Goal: Task Accomplishment & Management: Manage account settings

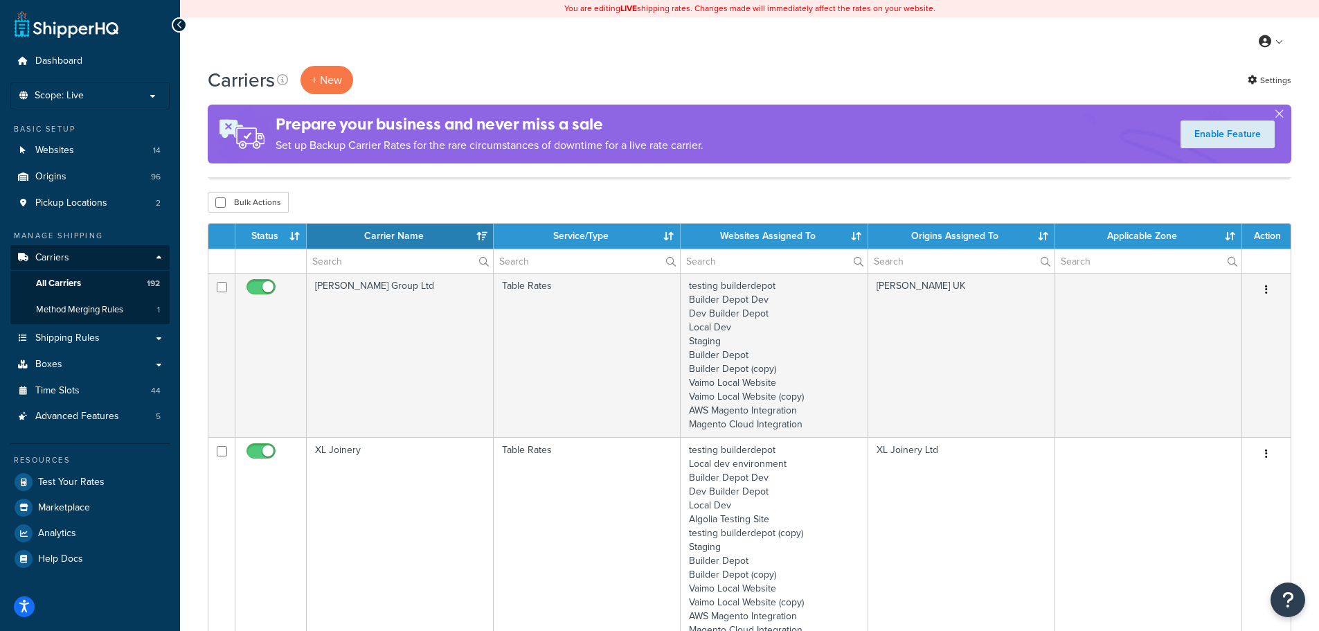
select select "15"
click at [368, 258] on input "text" at bounding box center [400, 261] width 186 height 24
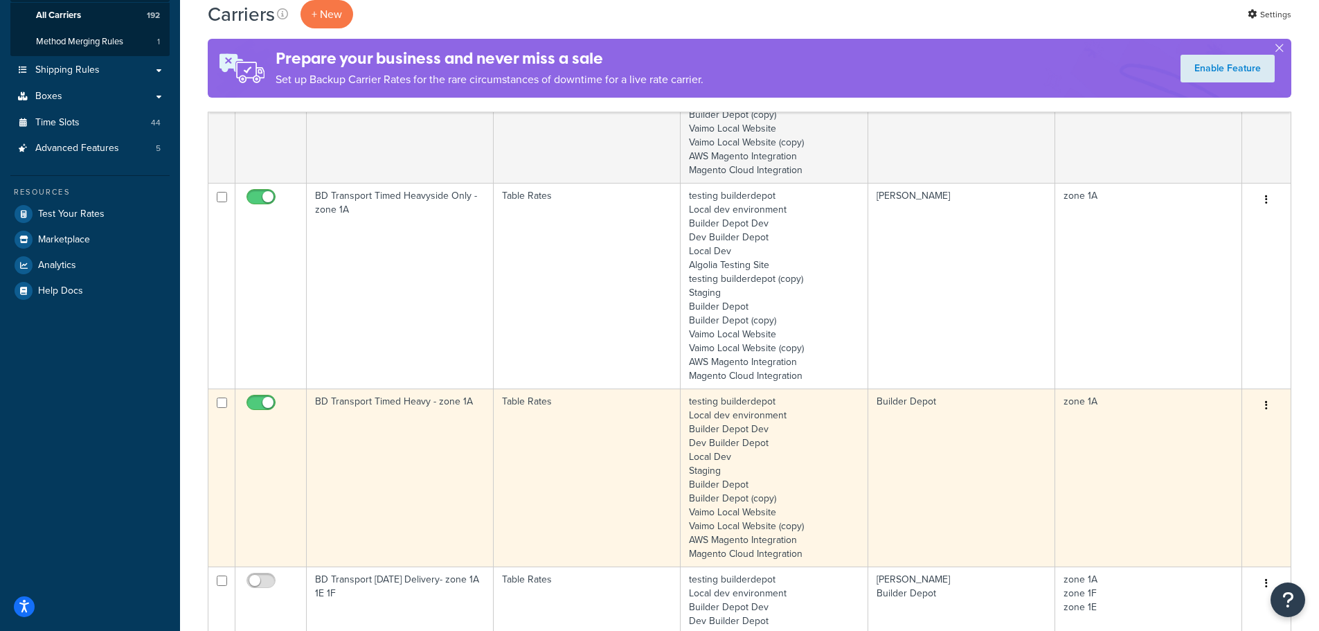
scroll to position [277, 0]
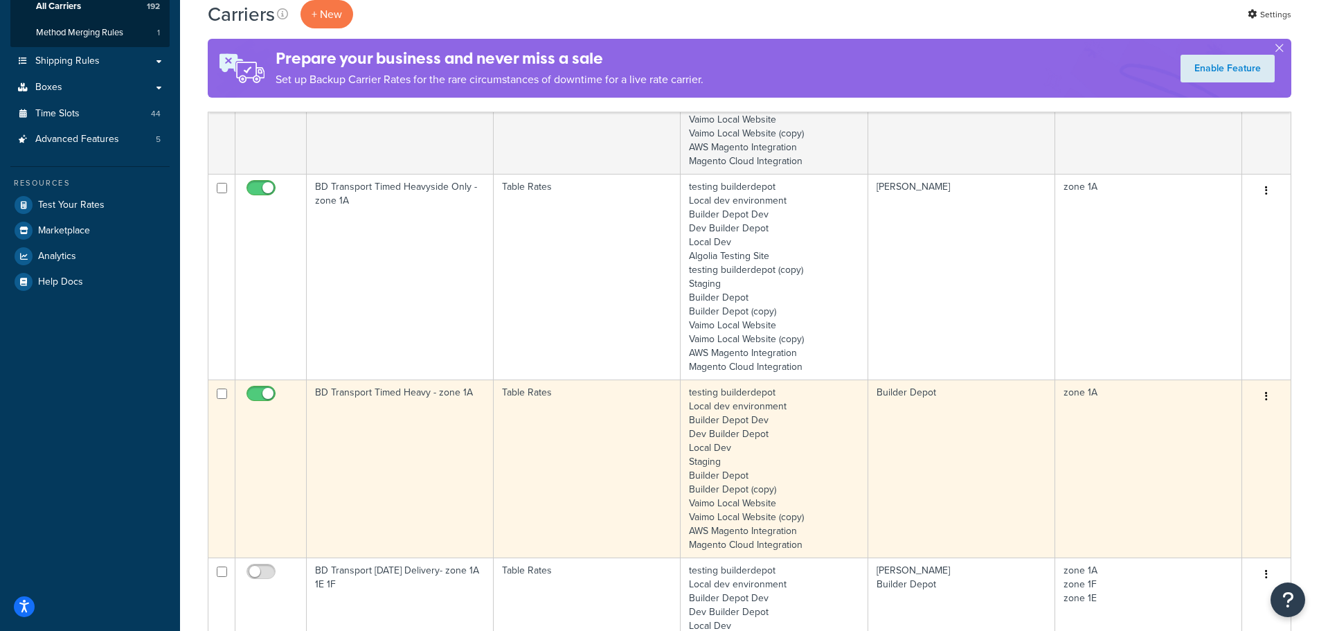
type input "1a"
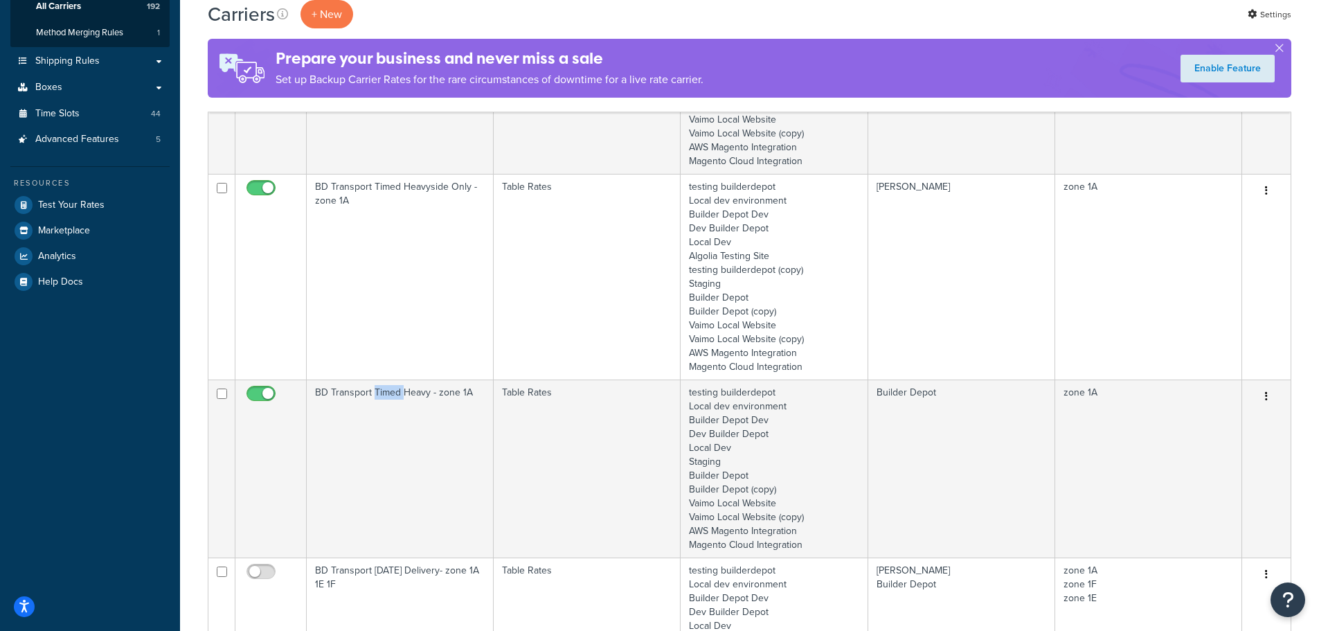
click at [375, 492] on td "BD Transport Timed Heavy - zone 1A" at bounding box center [400, 468] width 187 height 178
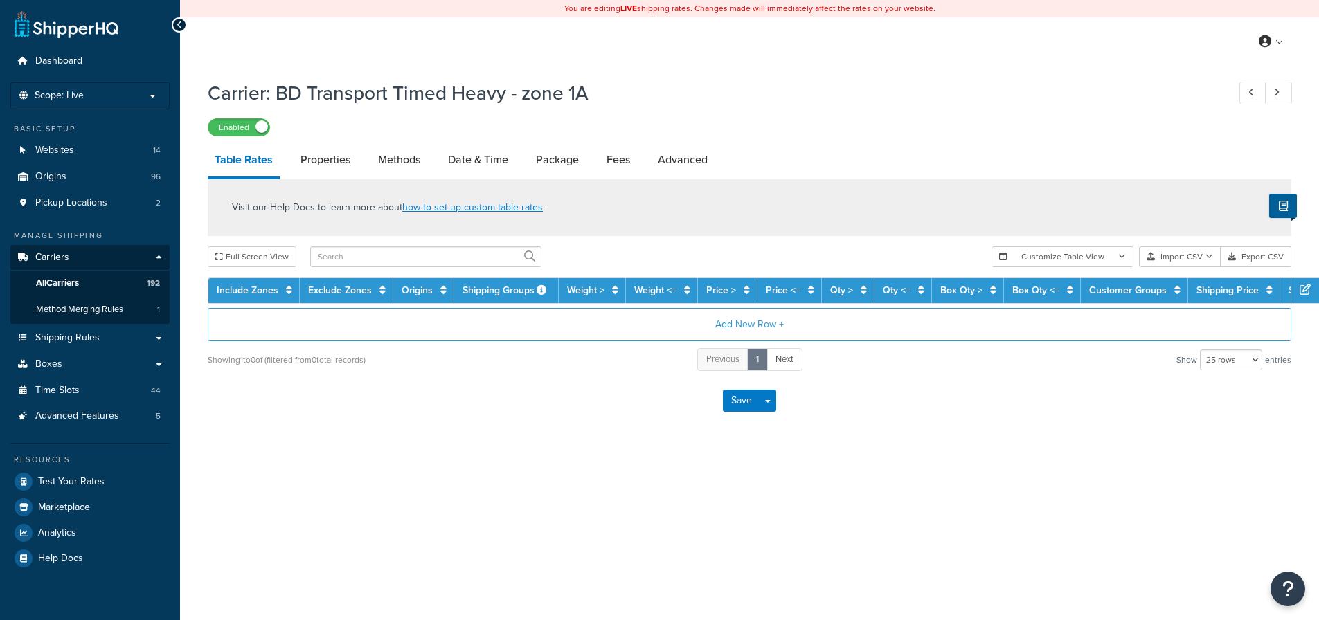
select select "25"
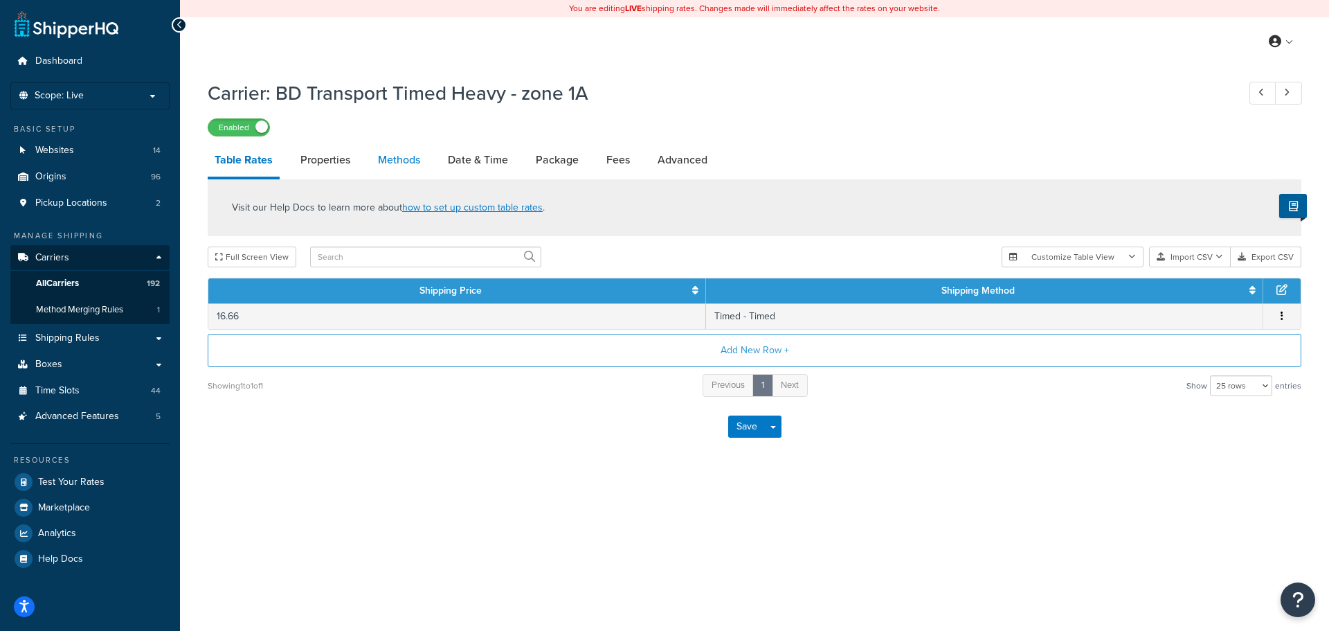
click at [408, 165] on link "Methods" at bounding box center [399, 159] width 56 height 33
select select "25"
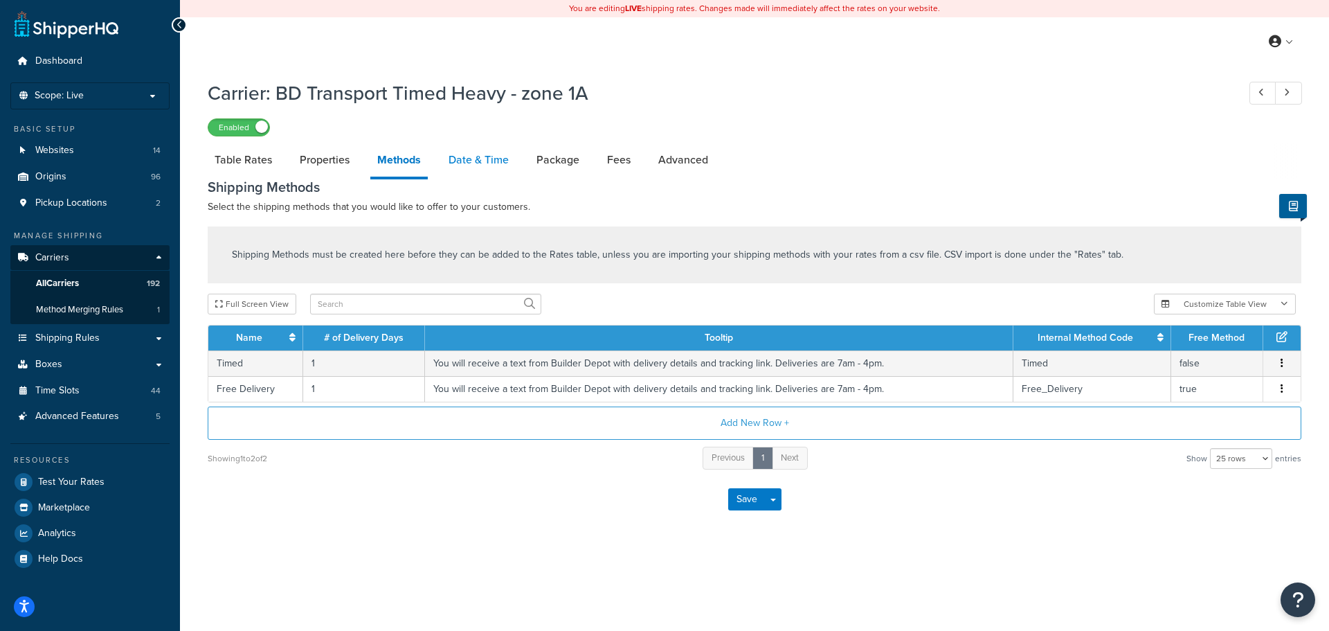
click at [458, 163] on link "Date & Time" at bounding box center [479, 159] width 74 height 33
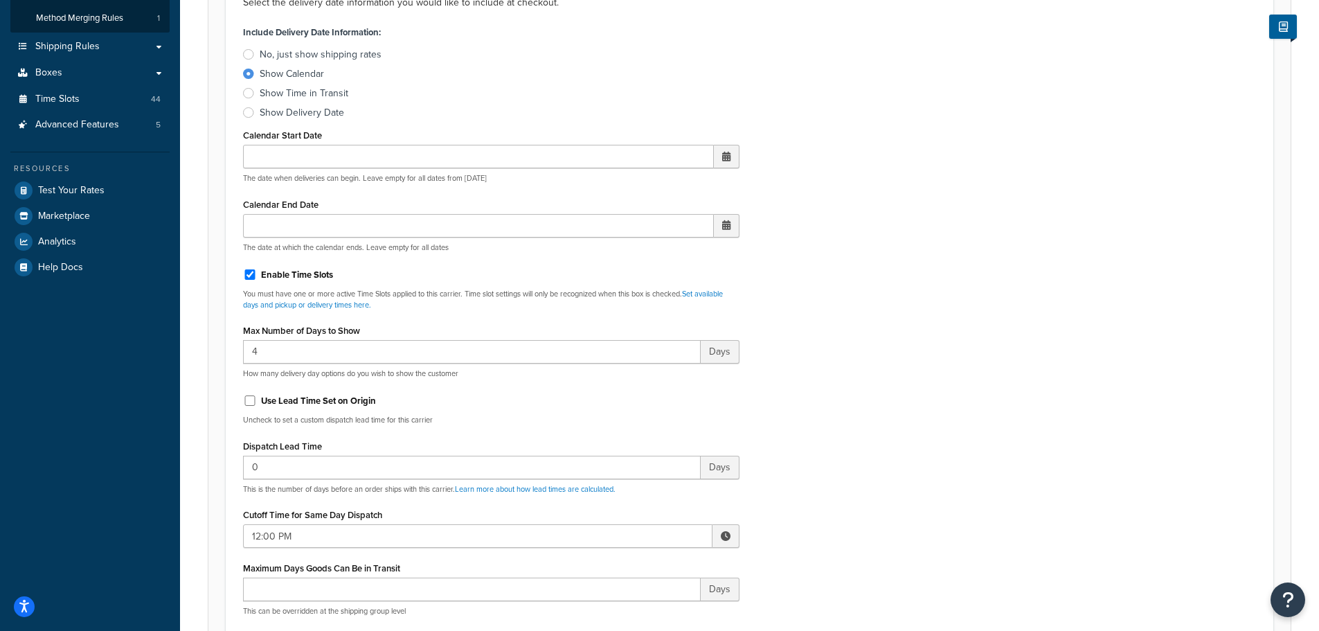
scroll to position [485, 0]
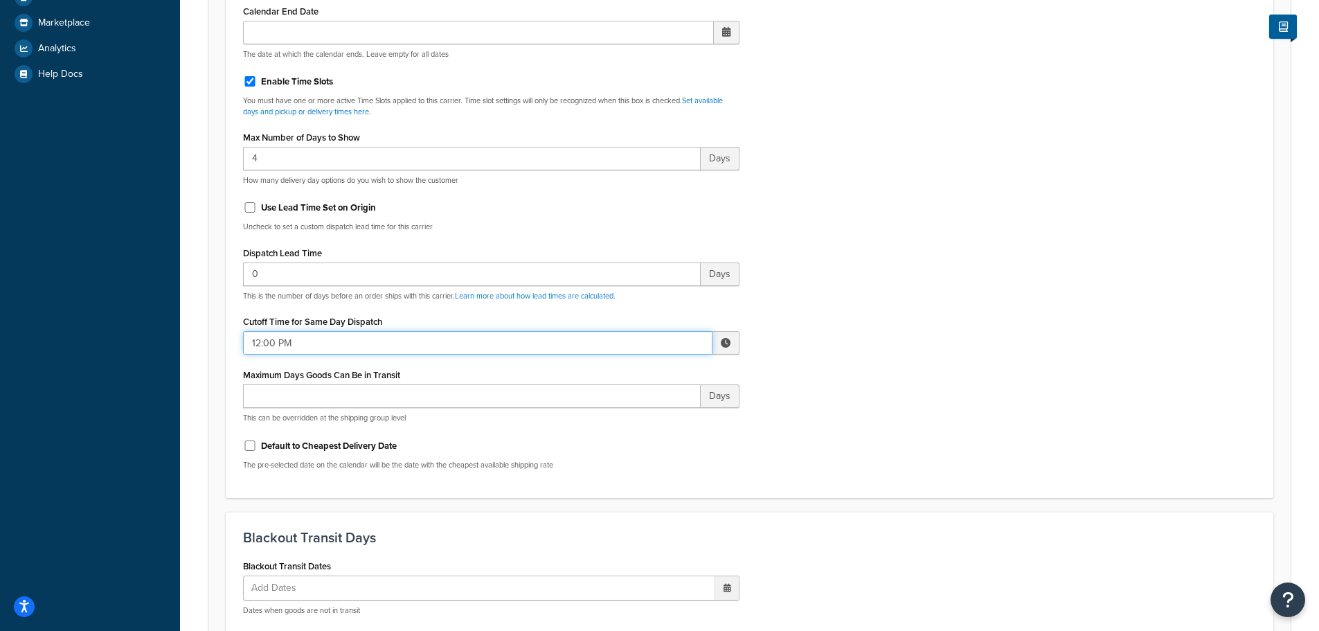
click at [326, 339] on input "12:00 PM" at bounding box center [477, 343] width 469 height 24
click at [627, 372] on span "▲" at bounding box center [624, 373] width 28 height 28
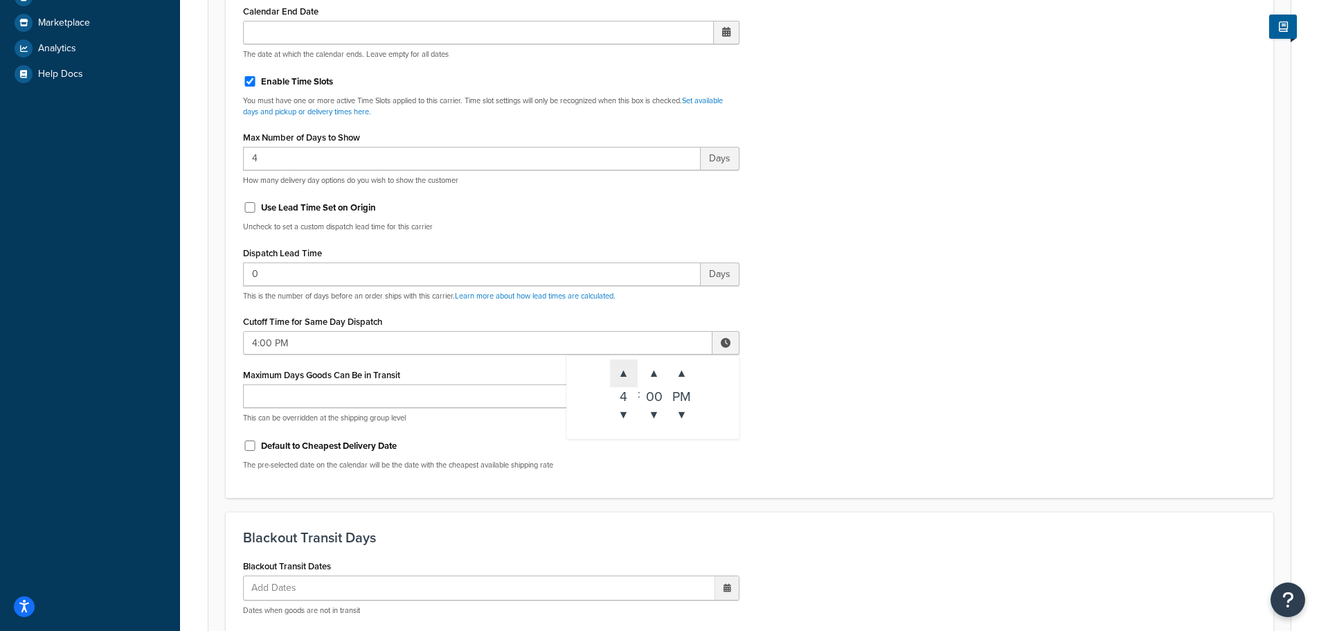
click at [627, 372] on span "▲" at bounding box center [624, 373] width 28 height 28
type input "5:00 PM"
click at [885, 424] on div "Include Delivery Date Information: No, just show shipping rates Show Calendar S…" at bounding box center [750, 154] width 1034 height 651
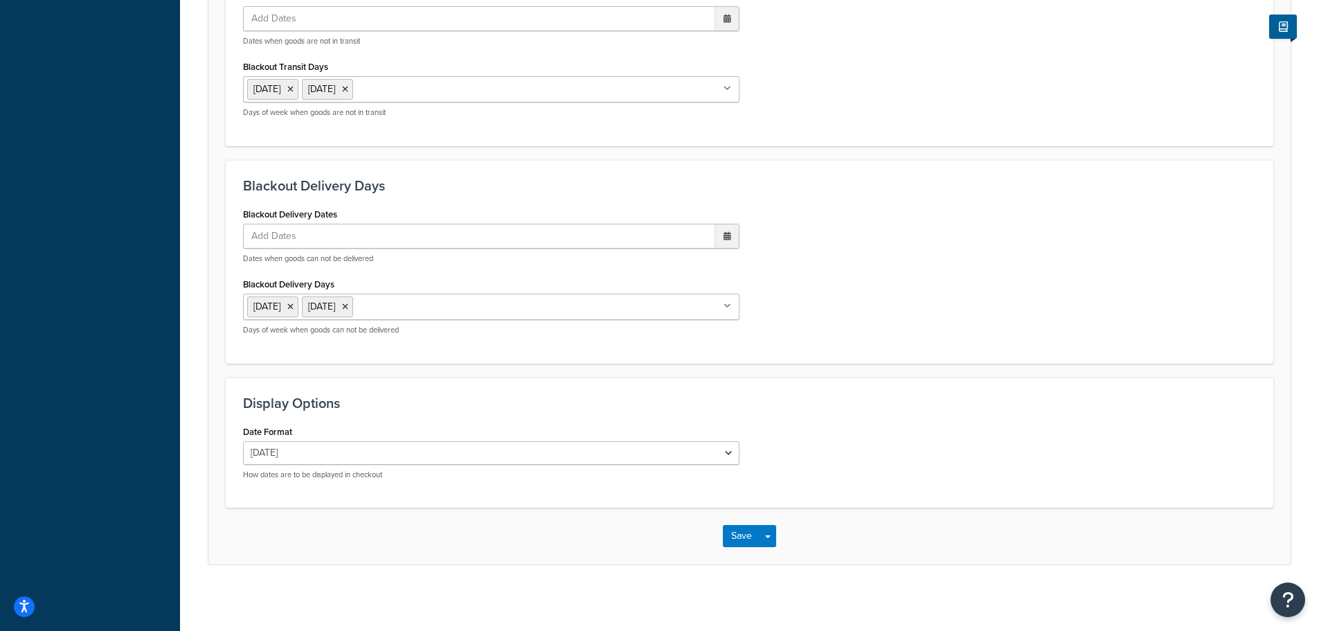
scroll to position [1058, 0]
click at [755, 526] on button "Save" at bounding box center [741, 532] width 37 height 22
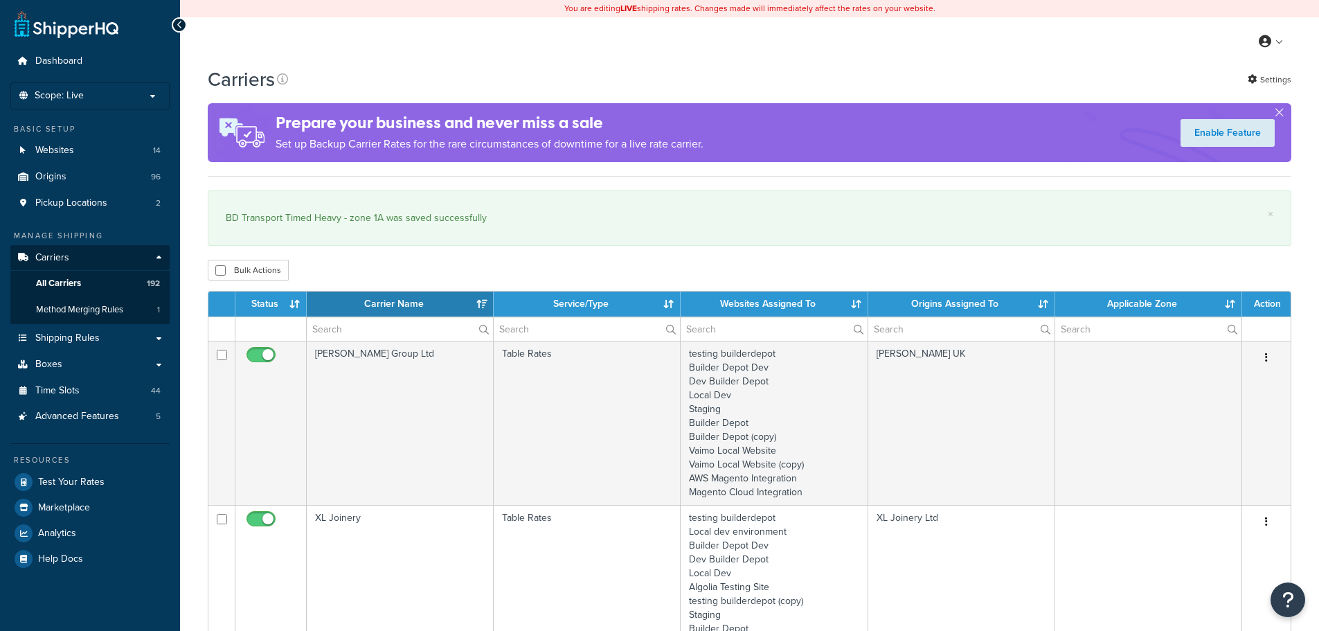
select select "15"
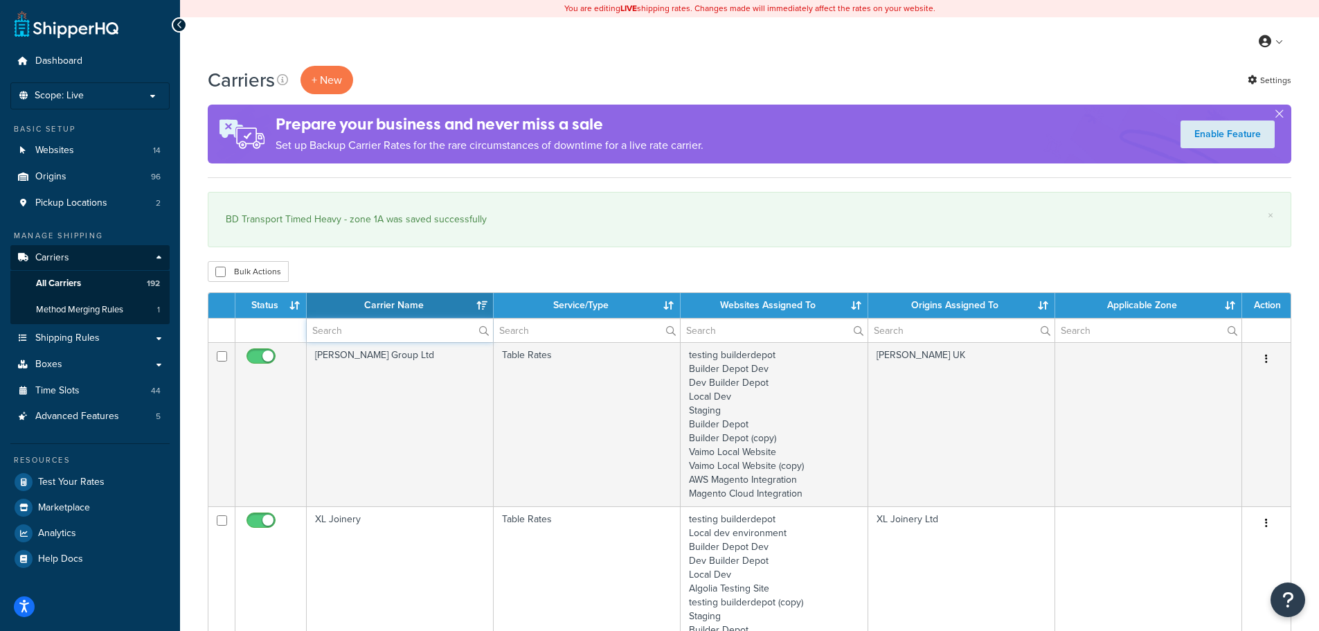
click at [347, 329] on input "text" at bounding box center [400, 330] width 186 height 24
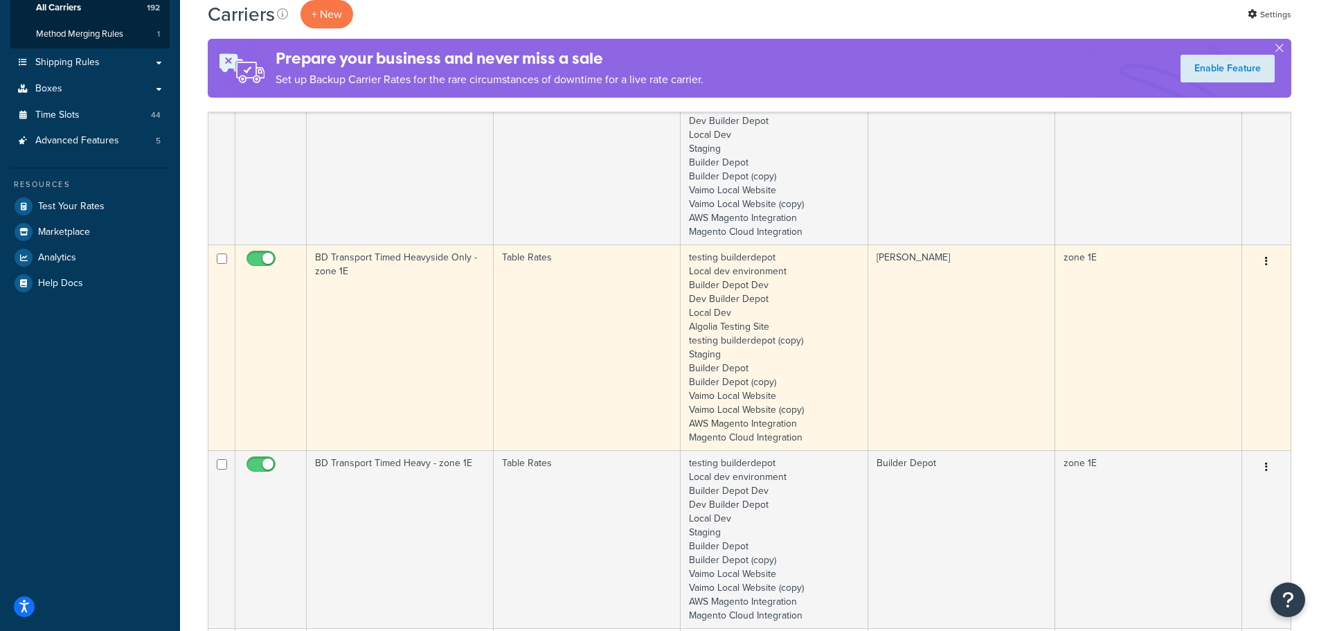
scroll to position [277, 0]
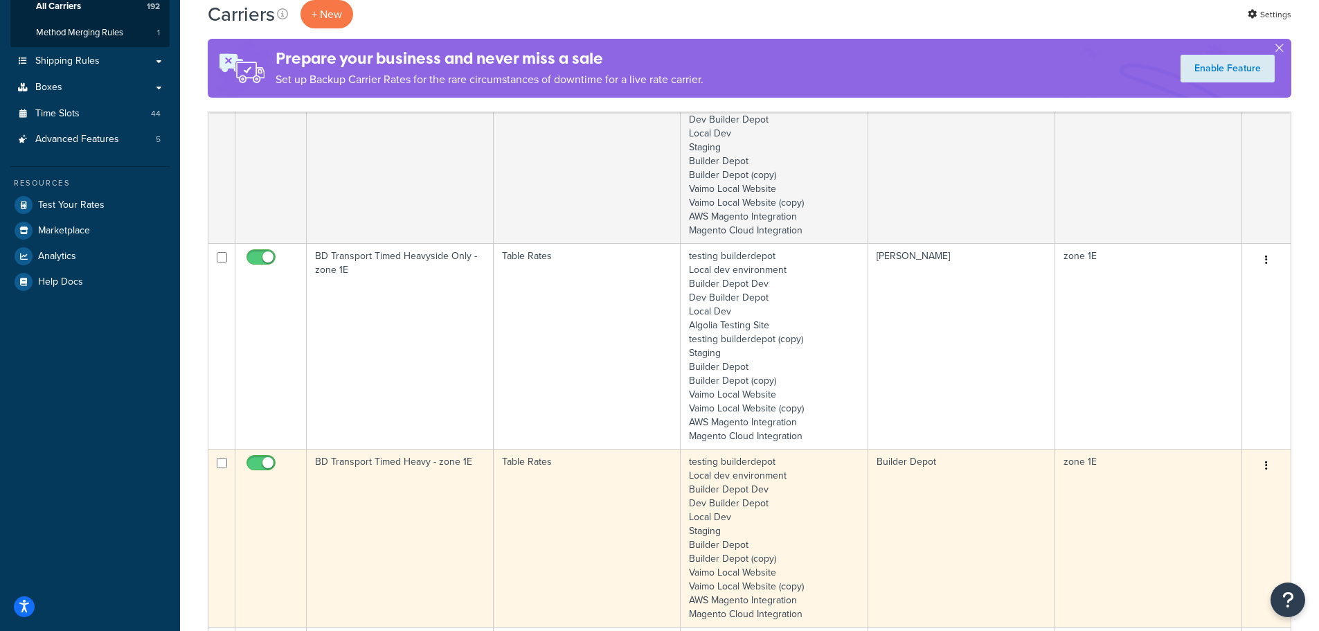
type input "1e"
click at [434, 510] on td "BD Transport Timed Heavy - zone 1E" at bounding box center [400, 538] width 187 height 178
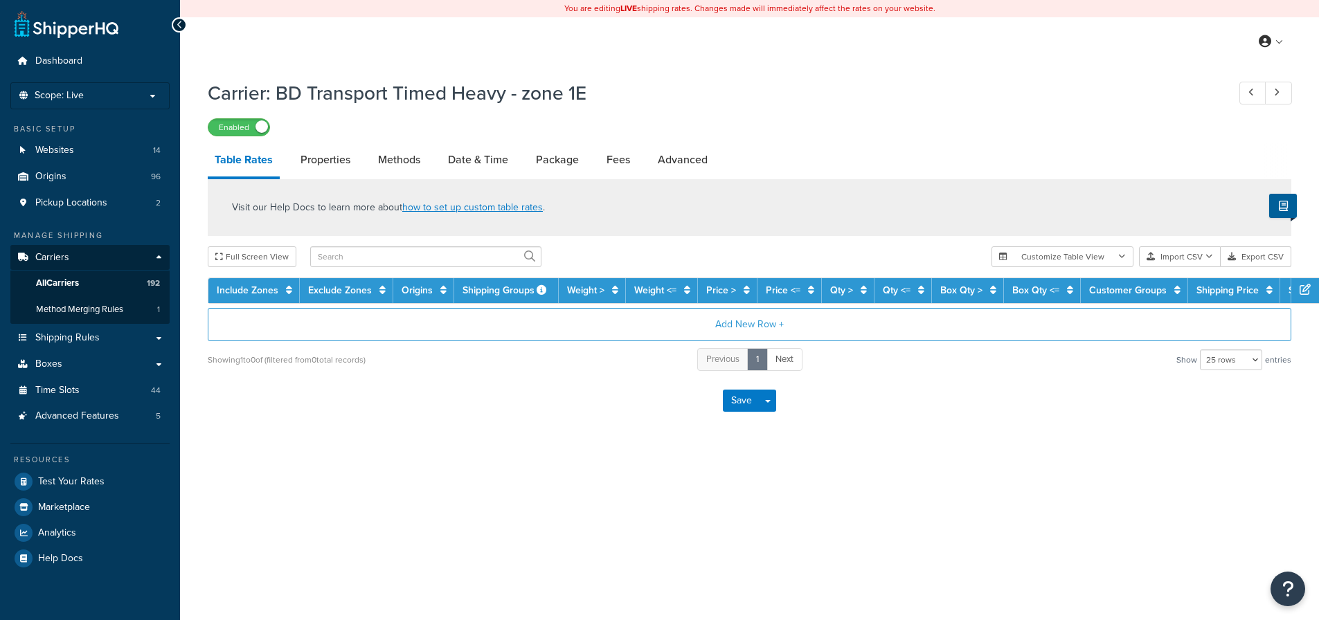
select select "25"
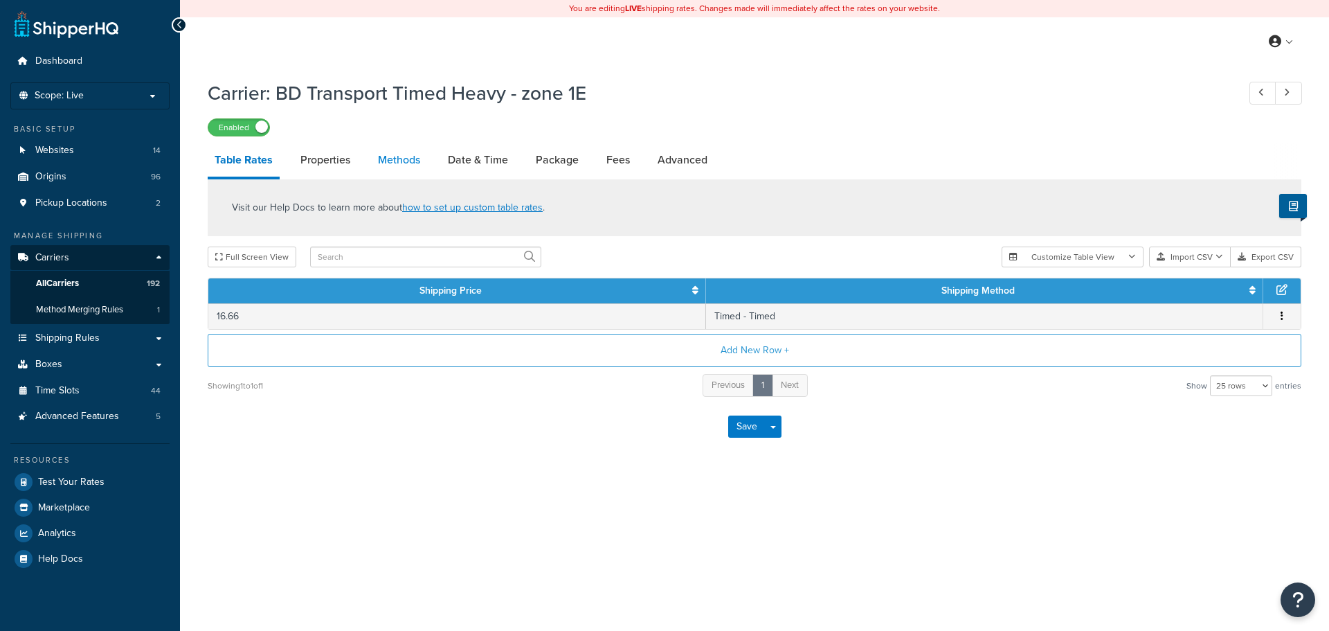
click at [395, 161] on link "Methods" at bounding box center [399, 159] width 56 height 33
select select "25"
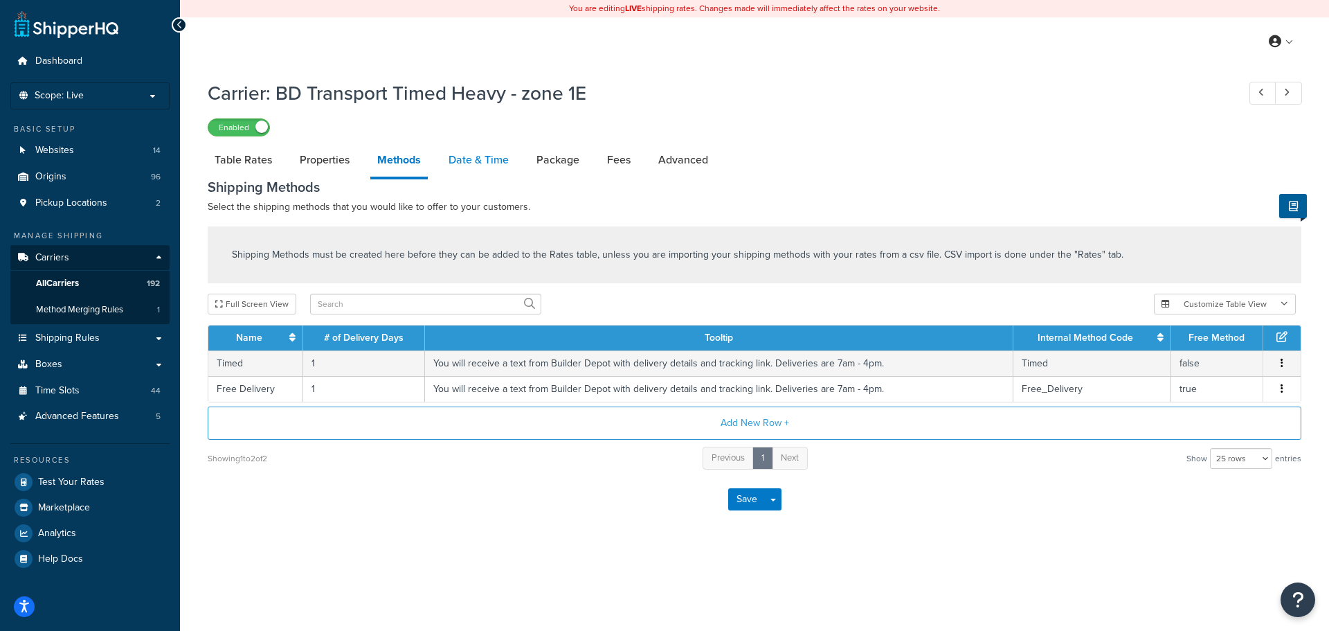
click at [473, 162] on link "Date & Time" at bounding box center [479, 159] width 74 height 33
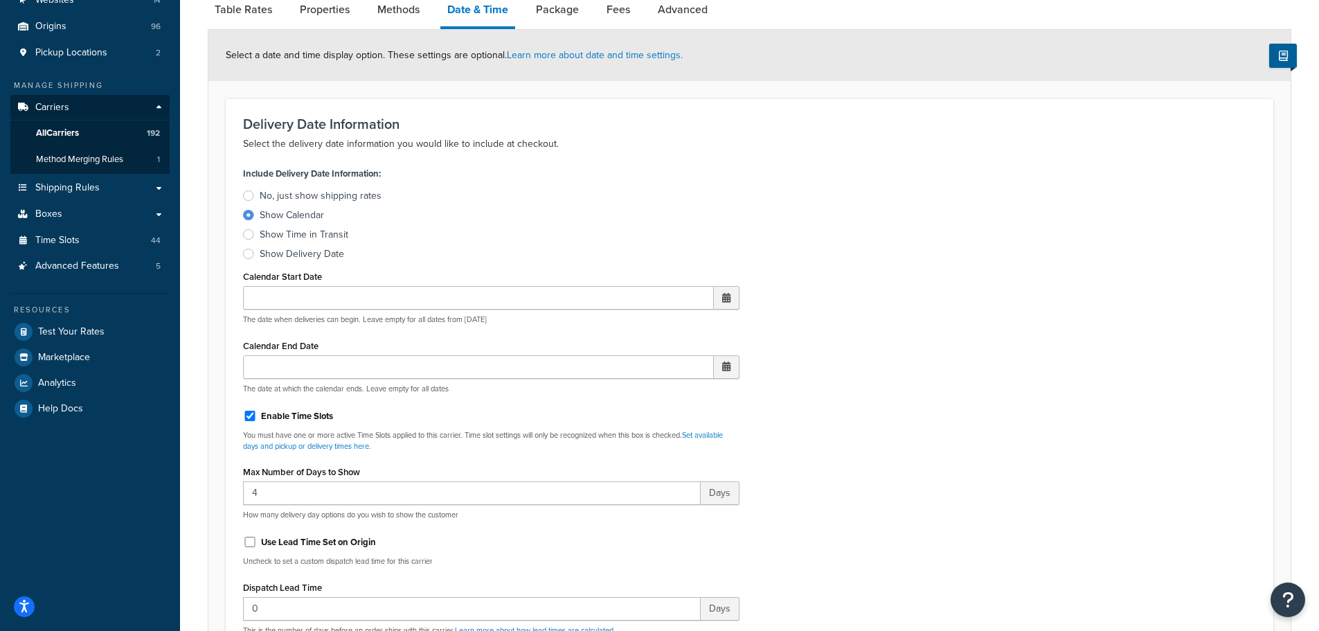
scroll to position [346, 0]
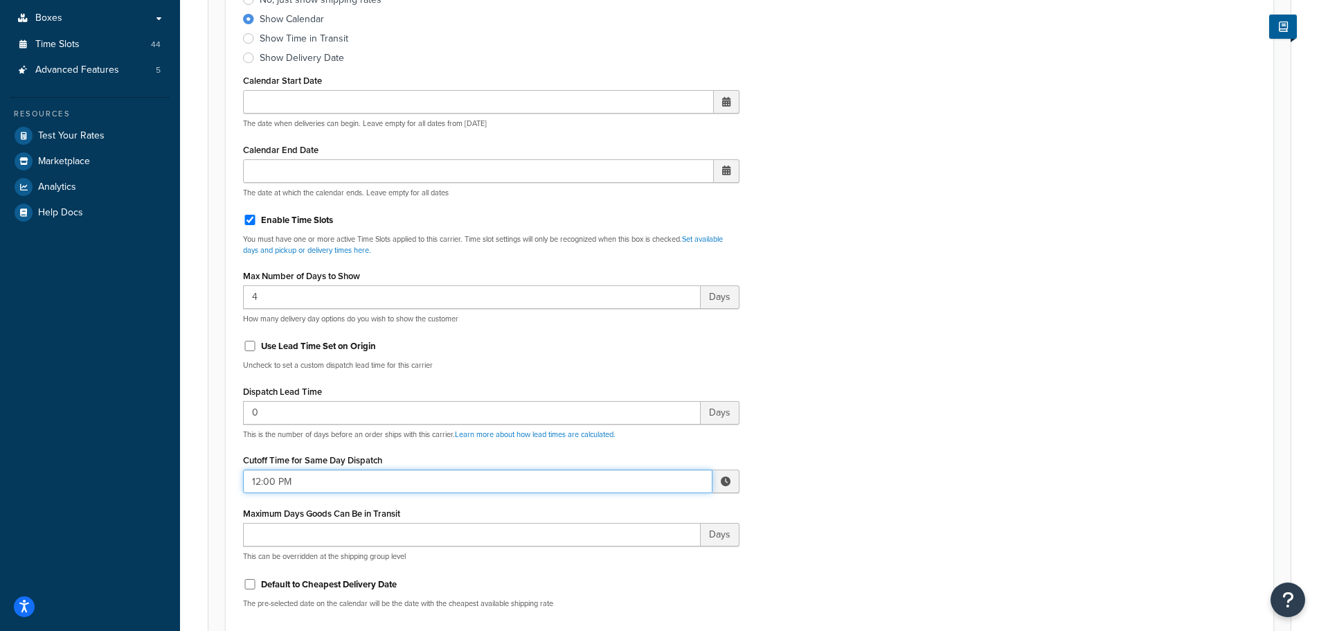
click at [289, 478] on input "12:00 PM" at bounding box center [477, 481] width 469 height 24
click at [624, 509] on span "▲" at bounding box center [624, 512] width 28 height 28
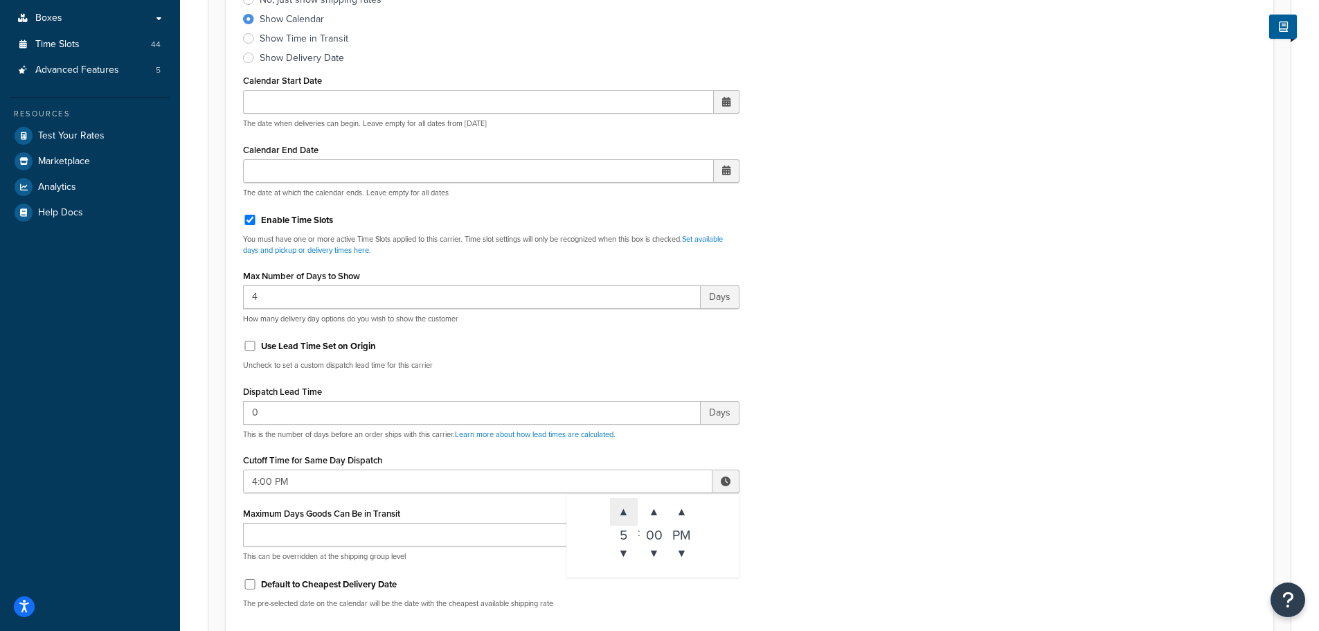
click at [624, 509] on span "▲" at bounding box center [624, 512] width 28 height 28
type input "5:00 PM"
click at [909, 443] on div "Include Delivery Date Information: No, just show shipping rates Show Calendar S…" at bounding box center [750, 292] width 1034 height 651
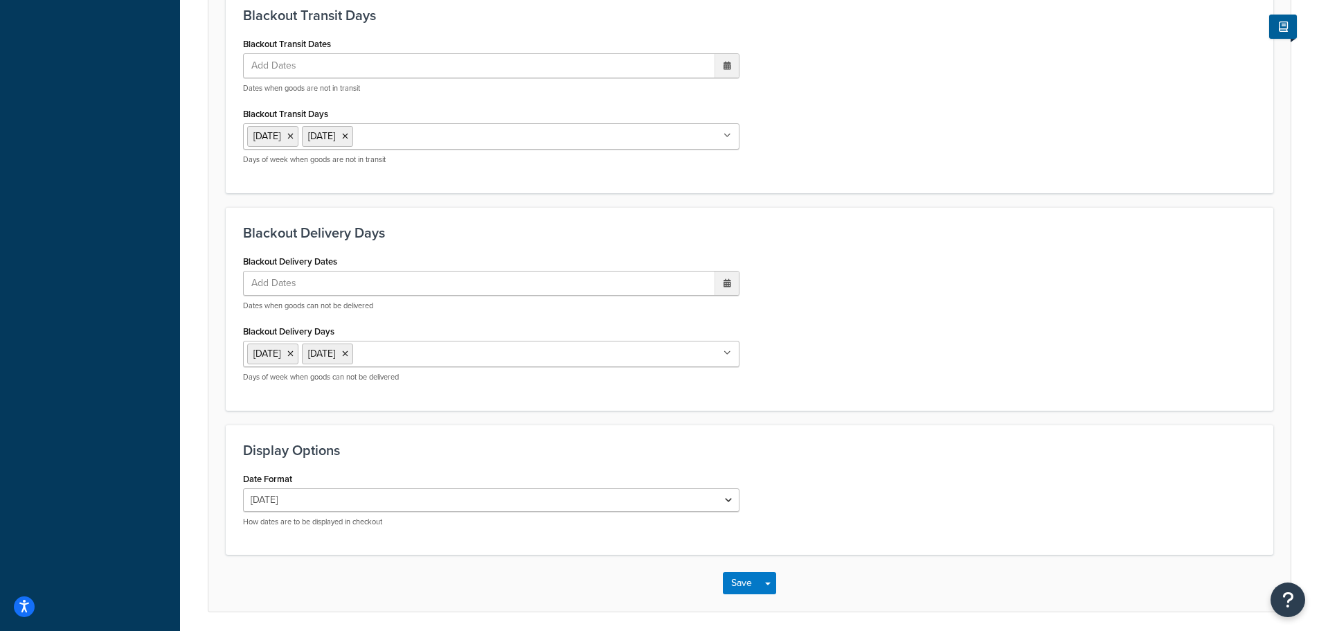
scroll to position [1058, 0]
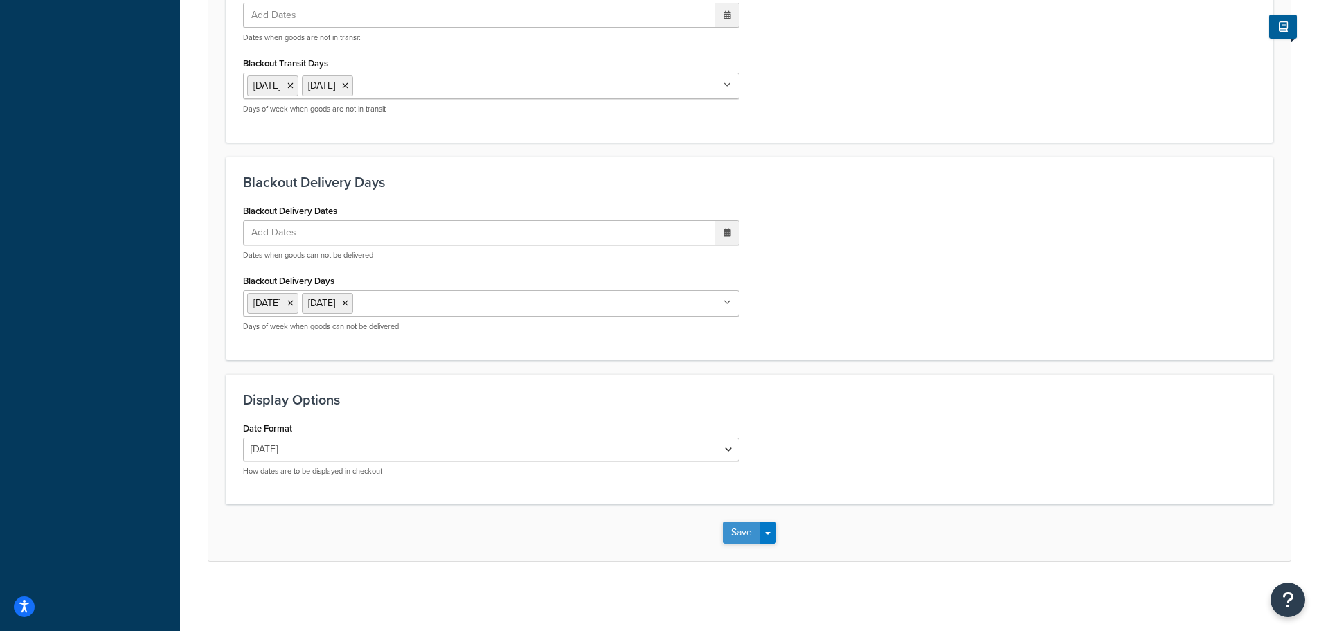
click at [746, 531] on button "Save" at bounding box center [741, 532] width 37 height 22
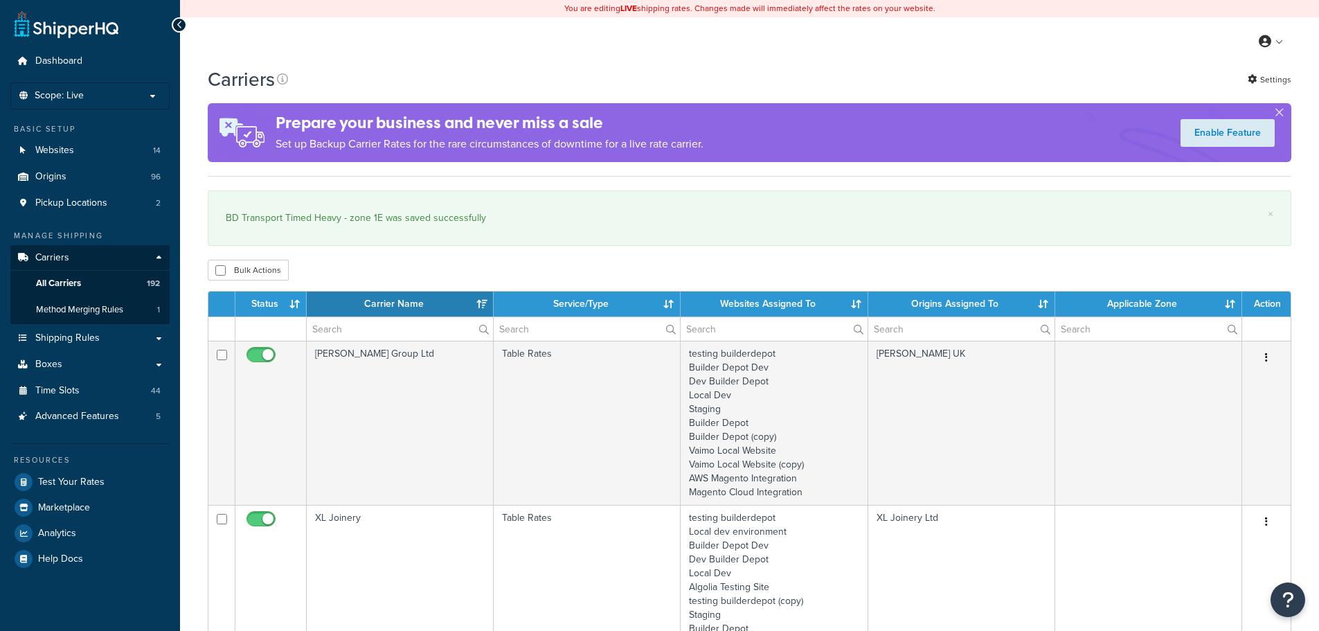
select select "15"
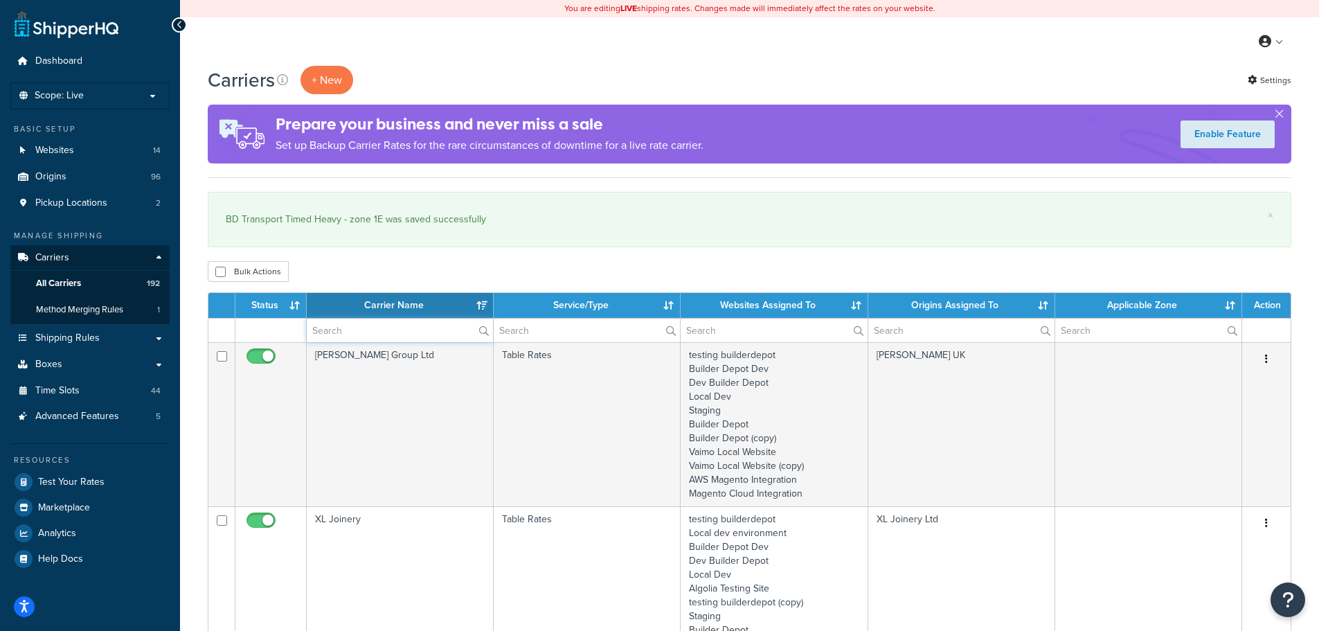
click at [352, 330] on input "text" at bounding box center [400, 330] width 186 height 24
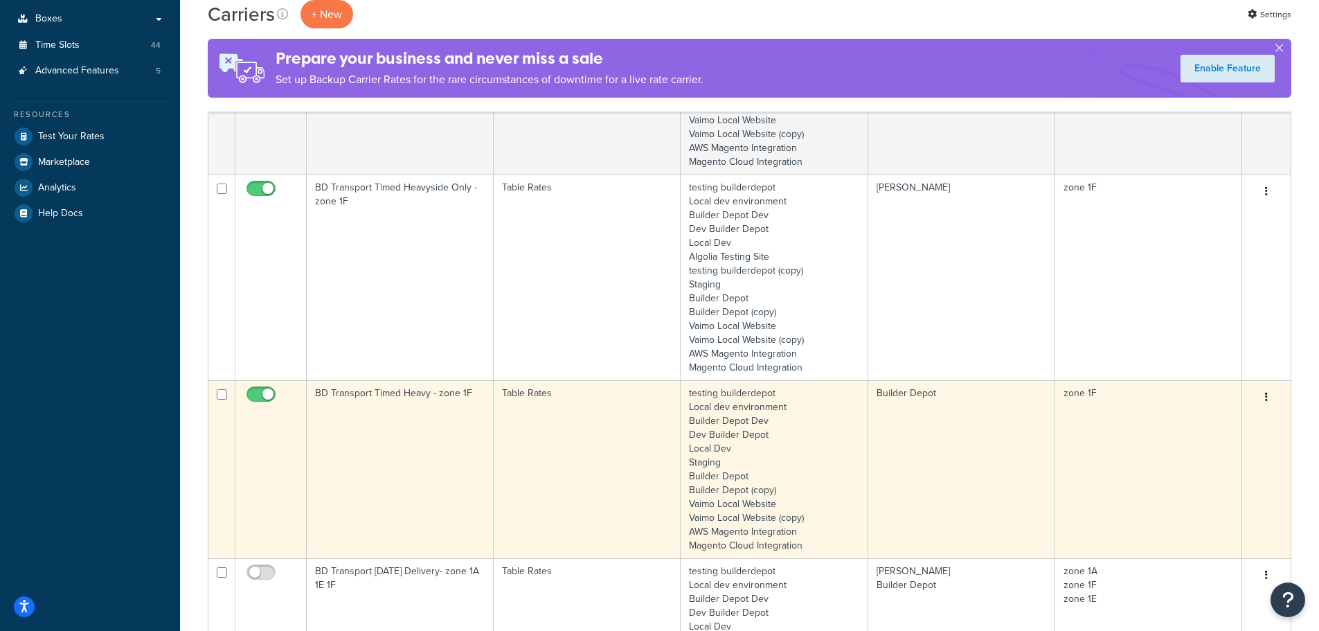
scroll to position [346, 0]
type input "1f"
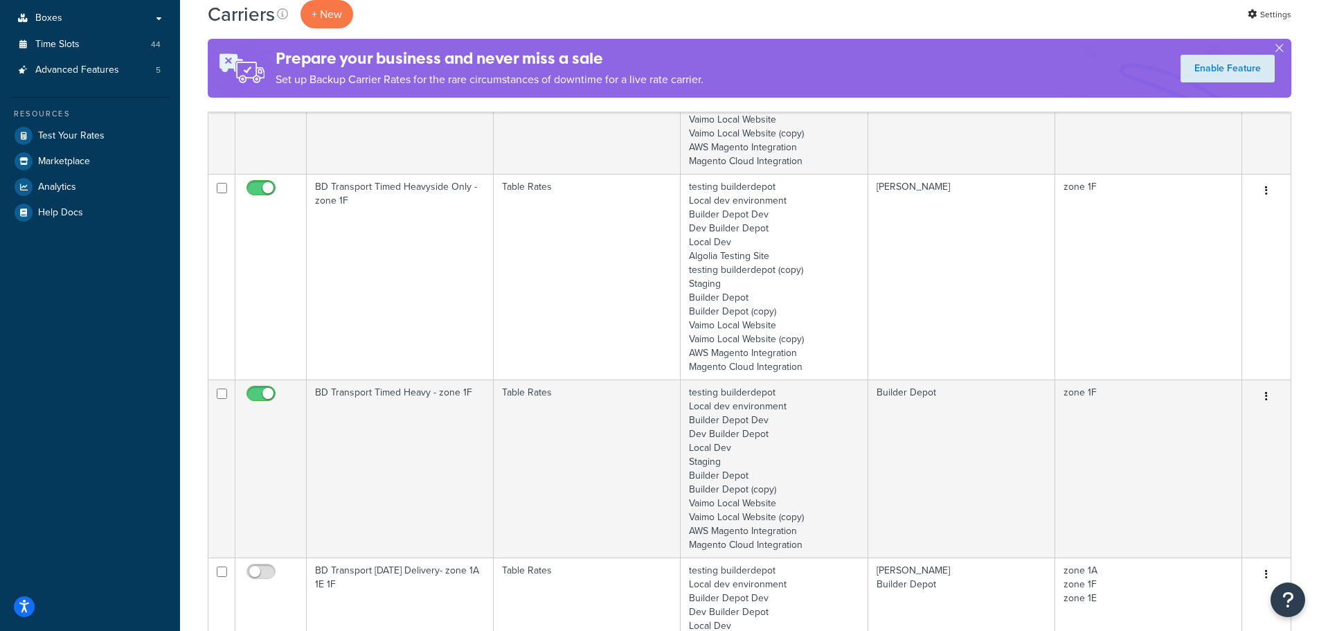
click at [361, 413] on td "BD Transport Timed Heavy - zone 1F" at bounding box center [400, 468] width 187 height 178
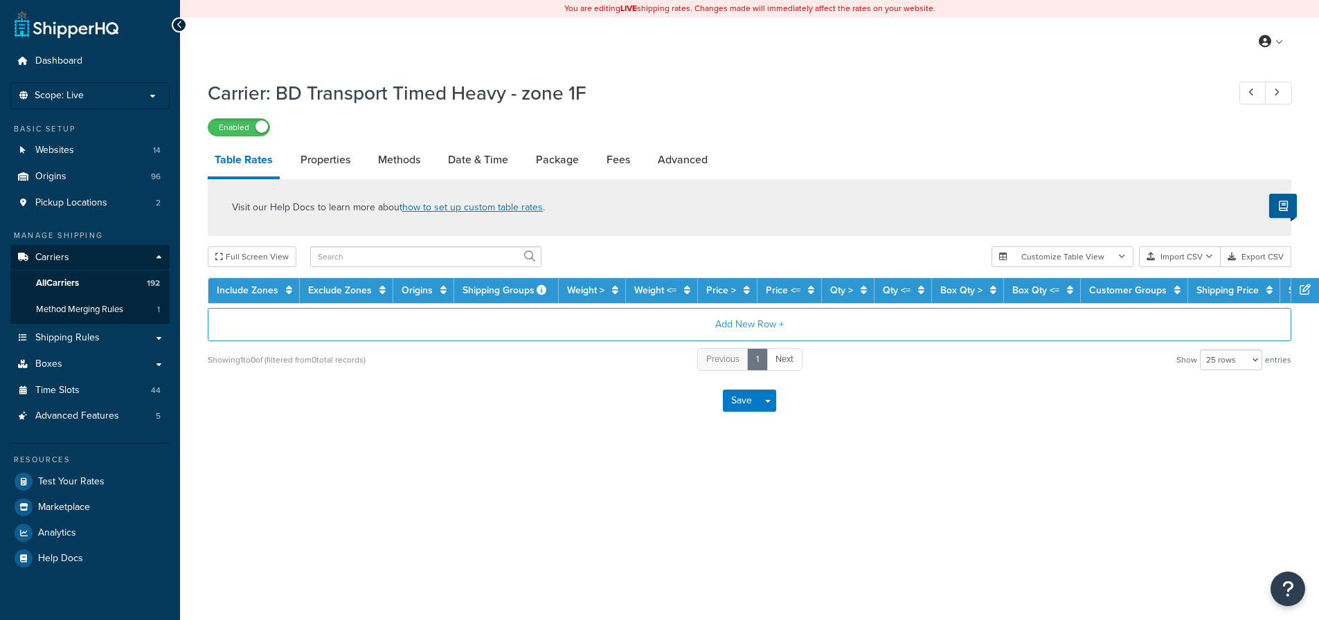
select select "25"
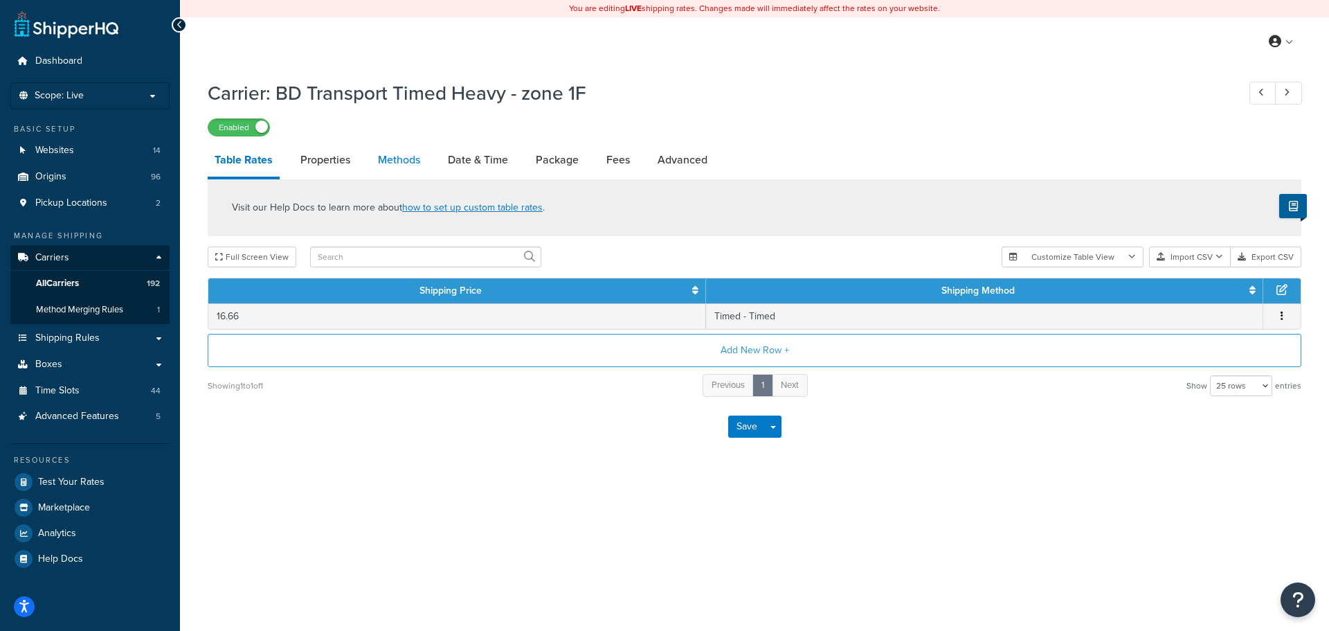
click at [413, 160] on link "Methods" at bounding box center [399, 159] width 56 height 33
select select "25"
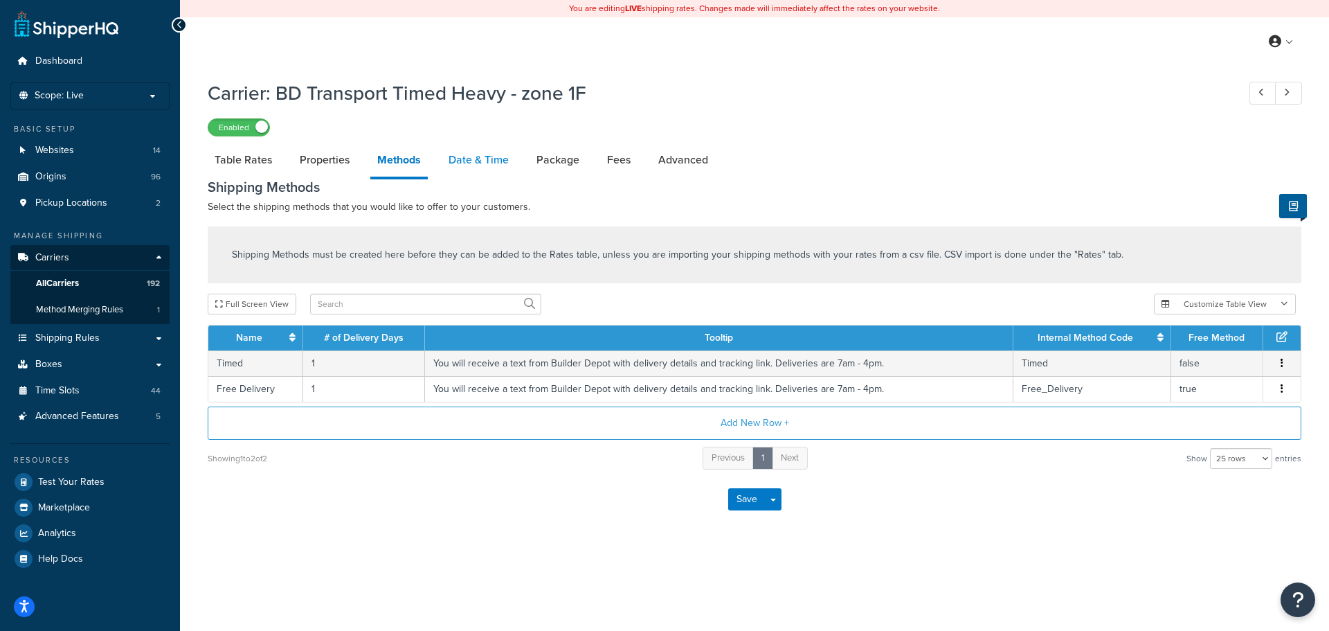
click at [452, 159] on link "Date & Time" at bounding box center [479, 159] width 74 height 33
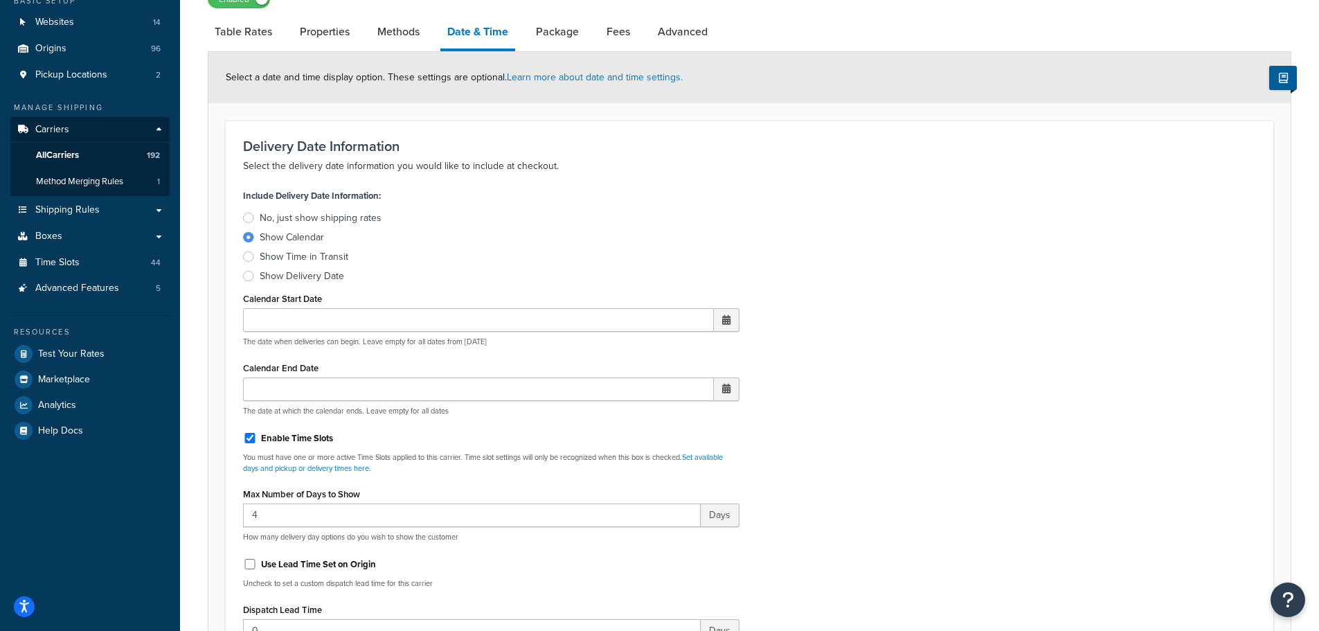
scroll to position [415, 0]
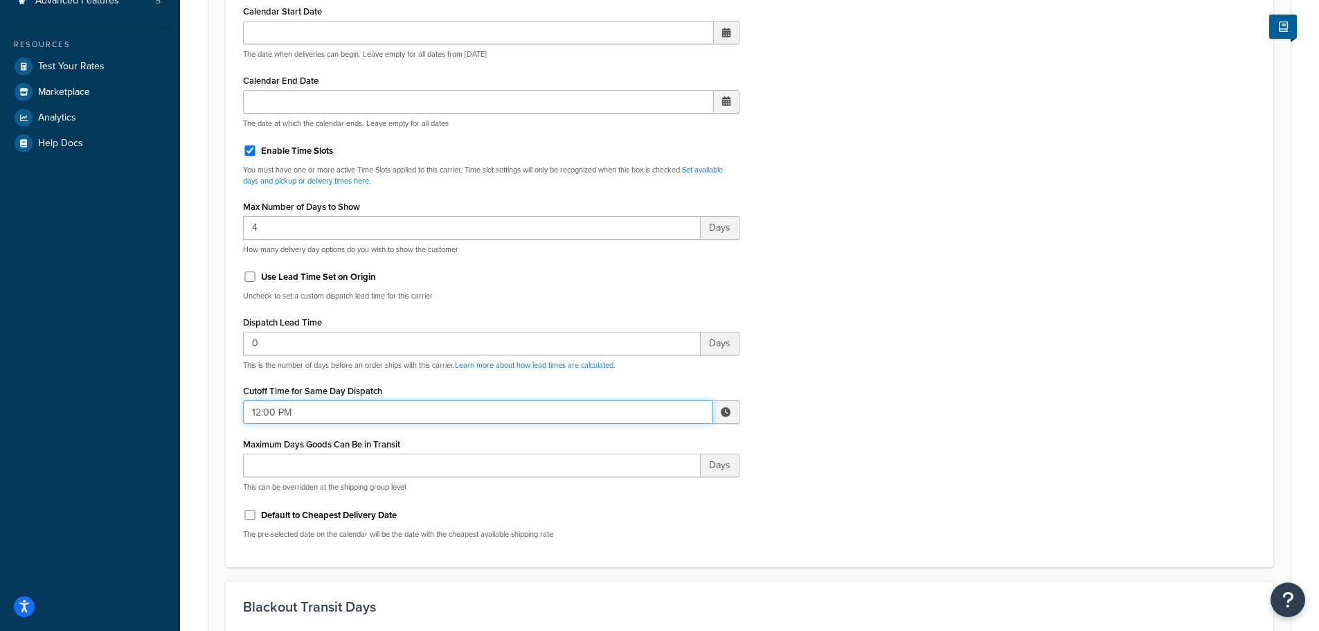
click at [288, 420] on input "12:00 PM" at bounding box center [477, 412] width 469 height 24
click at [605, 440] on td "▲ 12 ▼ : ▲ 00 ▼ ▲ PM ▼" at bounding box center [653, 466] width 166 height 77
click at [612, 440] on span "▲" at bounding box center [624, 443] width 28 height 28
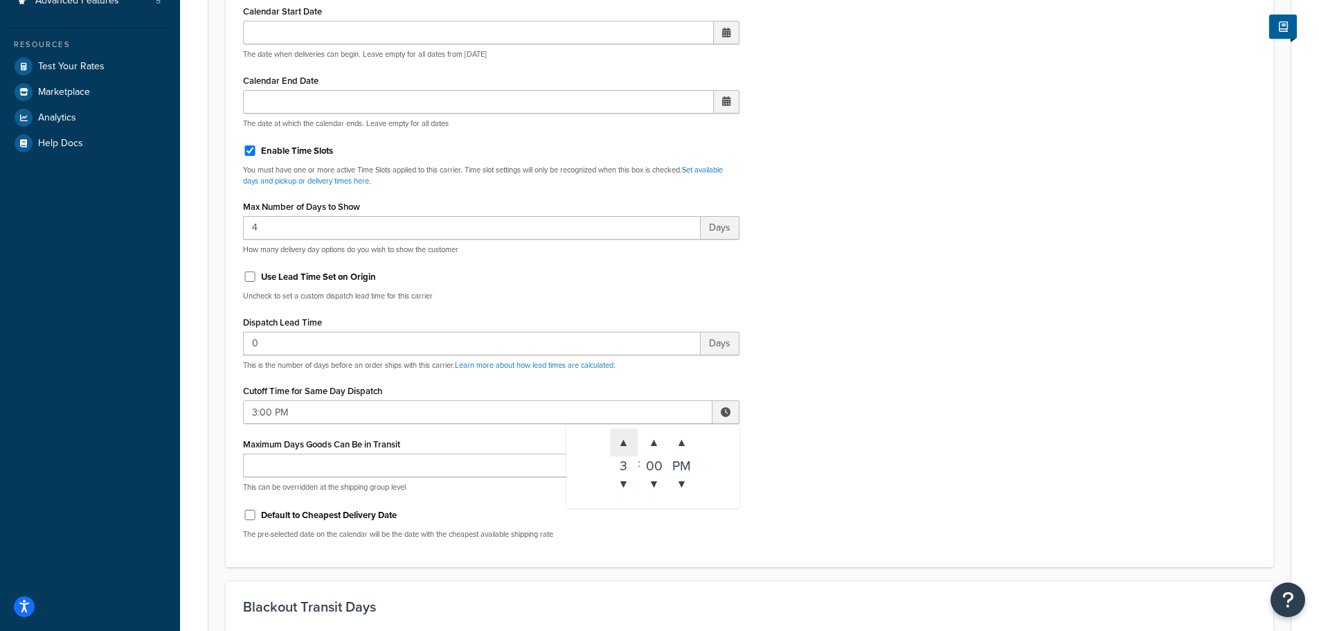
click at [612, 440] on span "▲" at bounding box center [624, 443] width 28 height 28
type input "5:00 PM"
click at [879, 417] on div "Include Delivery Date Information: No, just show shipping rates Show Calendar S…" at bounding box center [750, 223] width 1034 height 651
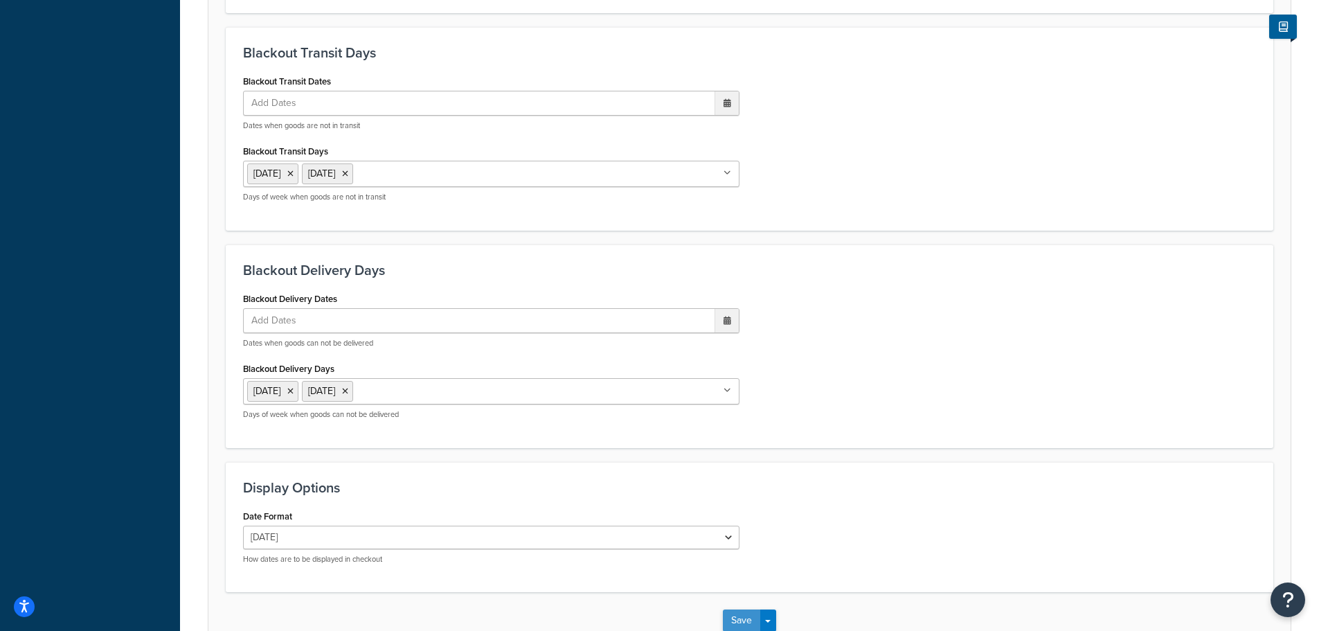
click at [736, 613] on button "Save" at bounding box center [741, 620] width 37 height 22
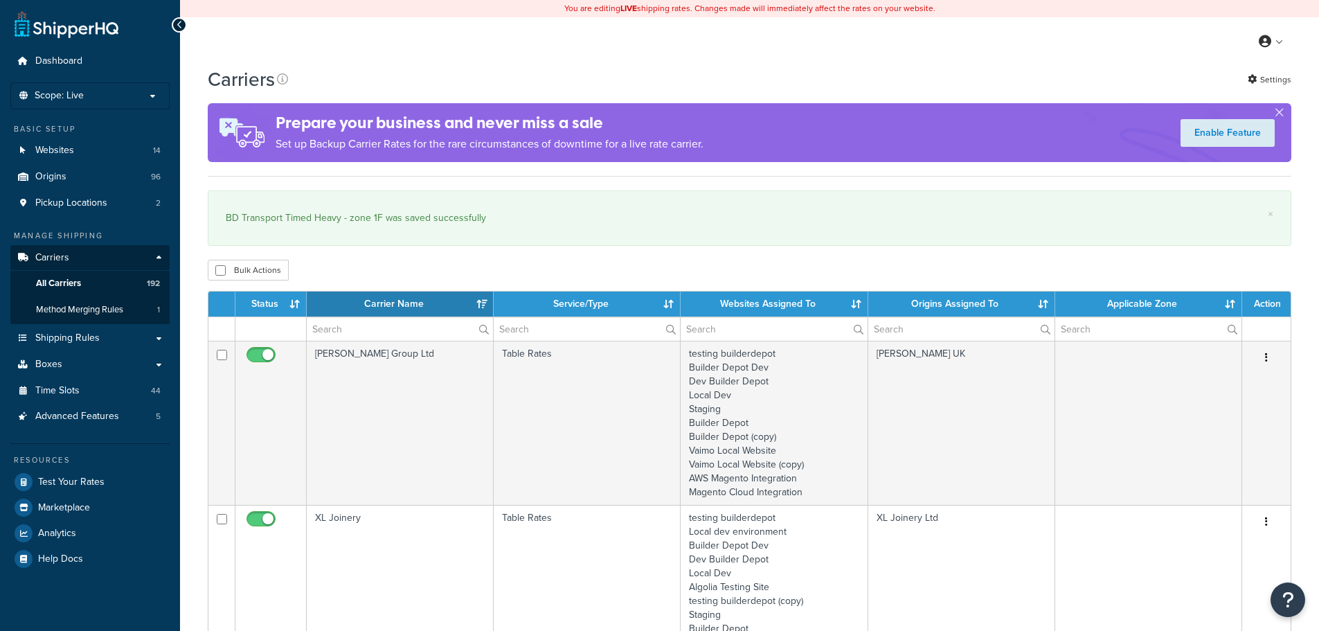
select select "15"
